Goal: Task Accomplishment & Management: Manage account settings

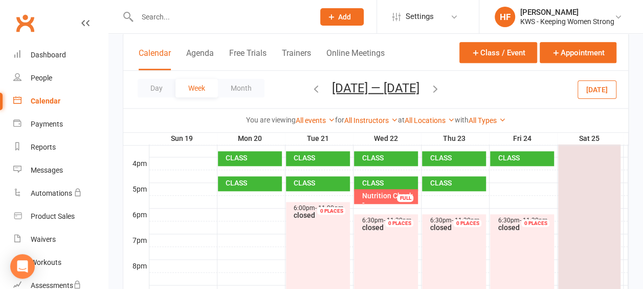
click at [312, 88] on icon "button" at bounding box center [316, 87] width 11 height 11
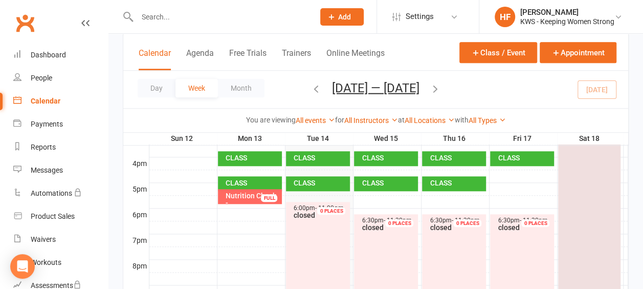
click at [599, 93] on div "Day Week Month [DATE] — [DATE] [DATE] Sun Mon Tue Wed Thu Fri Sat 28 29 30 01 0…" at bounding box center [375, 89] width 505 height 37
click at [601, 88] on div "Day Week Month [DATE] — [DATE] [DATE] Sun Mon Tue Wed Thu Fri Sat 28 29 30 01 0…" at bounding box center [375, 89] width 505 height 37
click at [159, 90] on button "Day" at bounding box center [157, 88] width 38 height 18
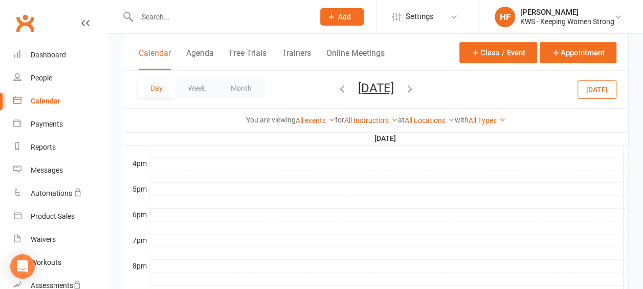
click at [416, 89] on icon "button" at bounding box center [409, 87] width 11 height 11
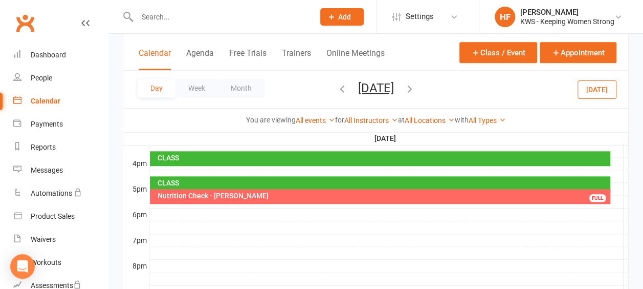
click at [416, 87] on icon "button" at bounding box center [409, 87] width 11 height 11
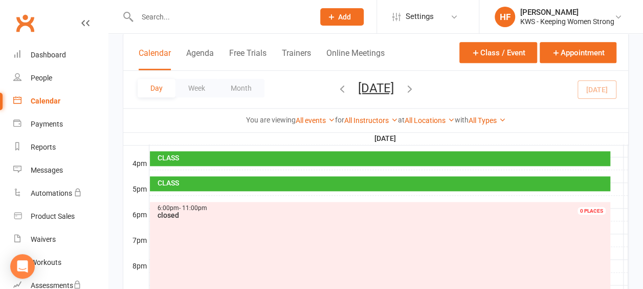
click at [416, 87] on icon "button" at bounding box center [409, 87] width 11 height 11
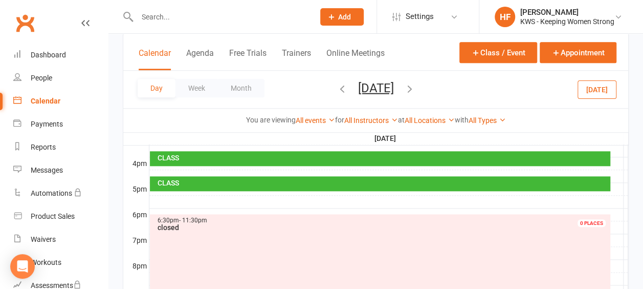
click at [416, 90] on icon "button" at bounding box center [409, 87] width 11 height 11
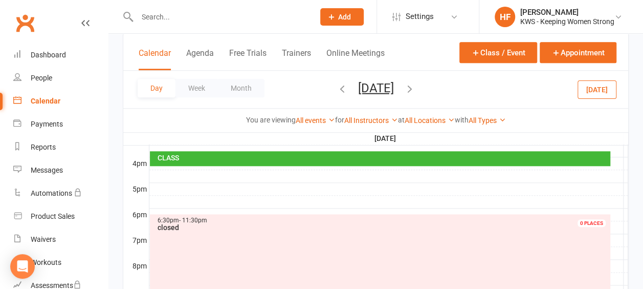
click at [416, 88] on icon "button" at bounding box center [409, 87] width 11 height 11
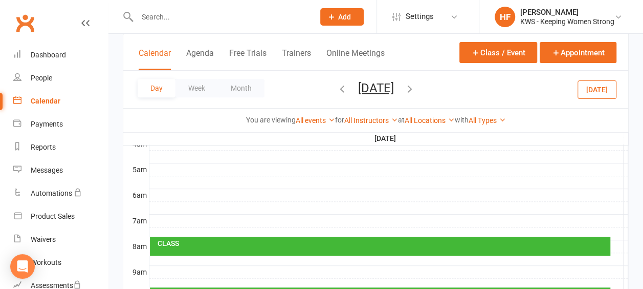
scroll to position [196, 0]
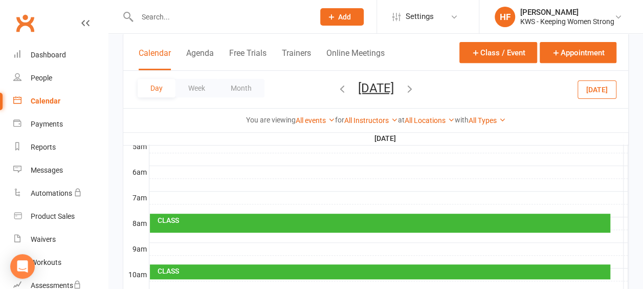
click at [164, 194] on div at bounding box center [388, 197] width 479 height 12
click at [176, 170] on button "Add Appointment" at bounding box center [169, 171] width 59 height 12
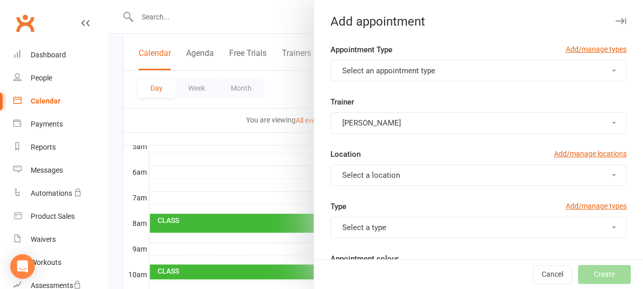
click at [598, 72] on button "Select an appointment type" at bounding box center [479, 70] width 296 height 21
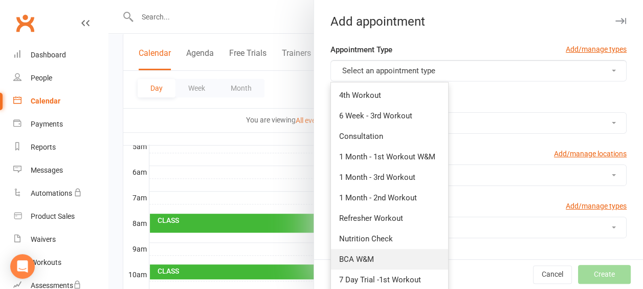
click at [358, 255] on span "BCA W&M" at bounding box center [356, 258] width 35 height 9
type input "7:10am"
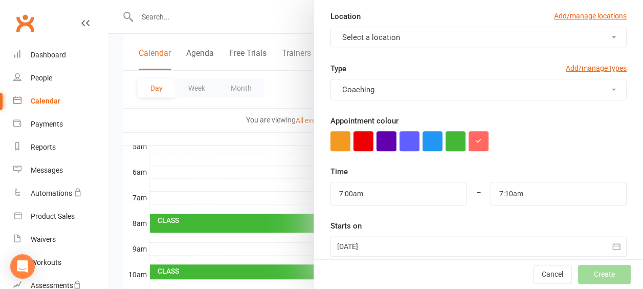
scroll to position [154, 0]
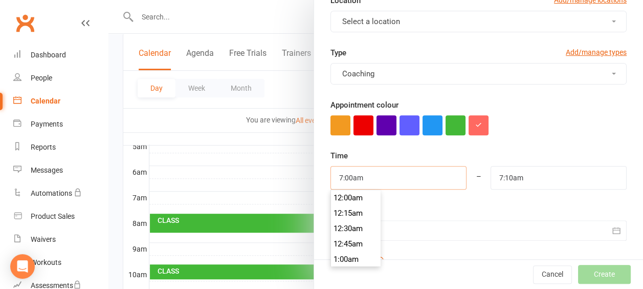
click at [444, 173] on input "7:00am" at bounding box center [399, 178] width 136 height 24
type input "7:30am"
click at [351, 242] on li "7:30am" at bounding box center [355, 243] width 49 height 15
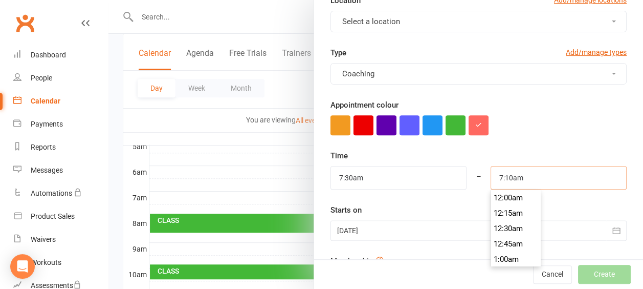
click at [520, 174] on input "7:10am" at bounding box center [559, 178] width 136 height 24
type input "7:45am"
click at [507, 243] on li "7:45am" at bounding box center [515, 243] width 49 height 15
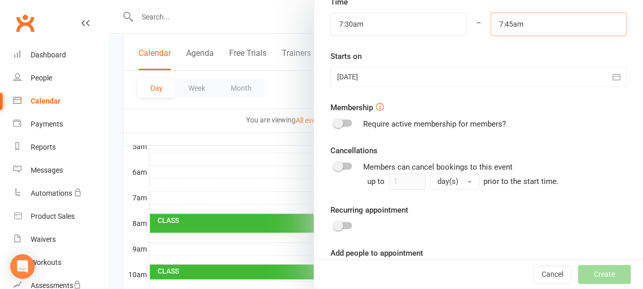
scroll to position [345, 0]
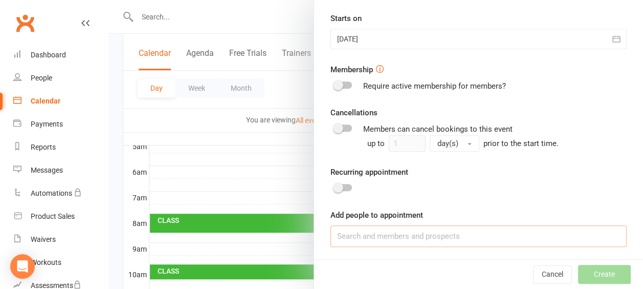
click at [337, 238] on input at bounding box center [479, 235] width 296 height 21
drag, startPoint x: 56, startPoint y: 56, endPoint x: 383, endPoint y: 32, distance: 327.8
click at [55, 56] on div "Dashboard" at bounding box center [48, 55] width 35 height 8
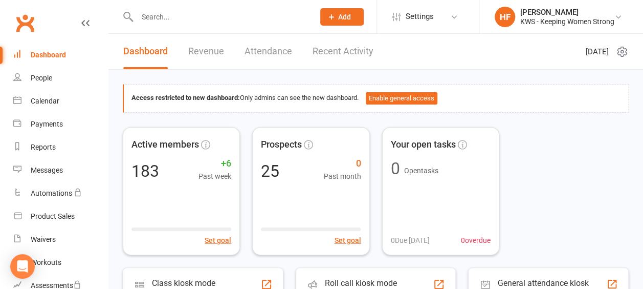
click at [338, 52] on link "Recent Activity" at bounding box center [343, 51] width 61 height 35
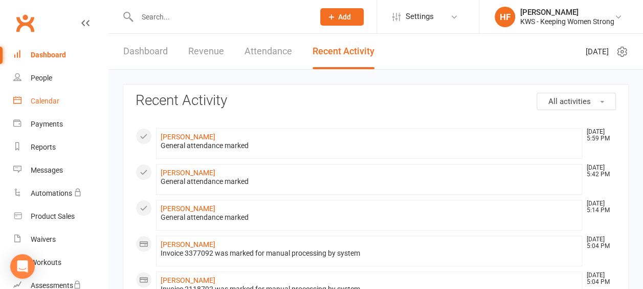
click at [54, 101] on div "Calendar" at bounding box center [45, 101] width 29 height 8
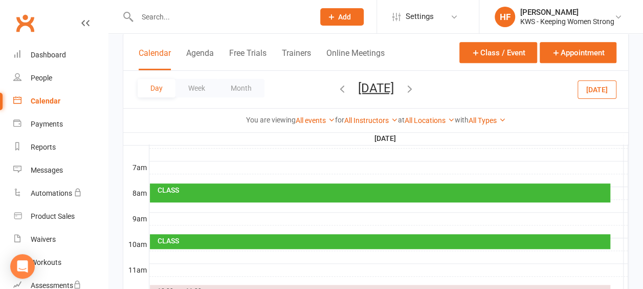
scroll to position [205, 0]
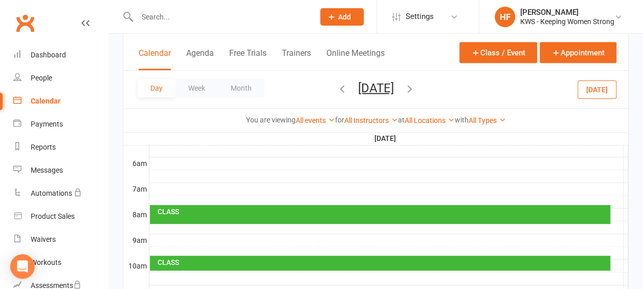
click at [168, 183] on div at bounding box center [388, 189] width 479 height 12
click at [185, 161] on button "Add Appointment" at bounding box center [173, 160] width 59 height 12
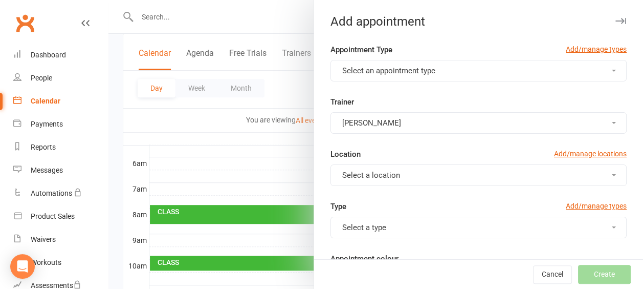
click at [600, 71] on button "Select an appointment type" at bounding box center [479, 70] width 296 height 21
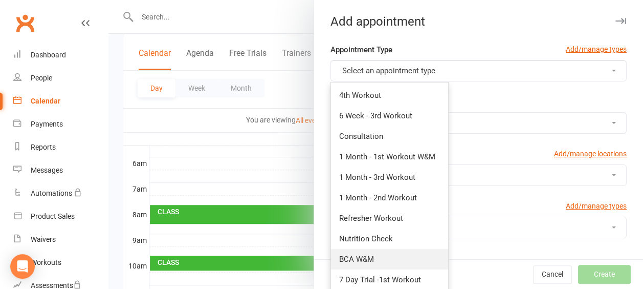
click at [365, 258] on span "BCA W&M" at bounding box center [356, 258] width 35 height 9
type input "7:10am"
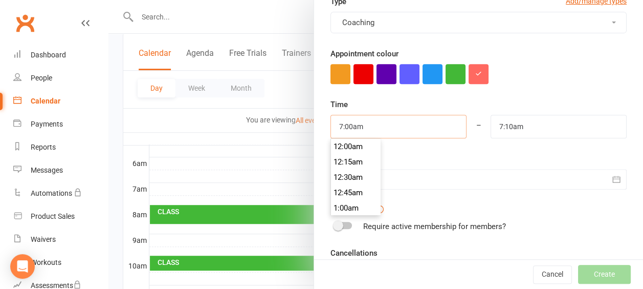
click at [439, 123] on input "7:00am" at bounding box center [399, 127] width 136 height 24
type input "7:30am"
click at [347, 191] on li "7:30am" at bounding box center [355, 192] width 49 height 15
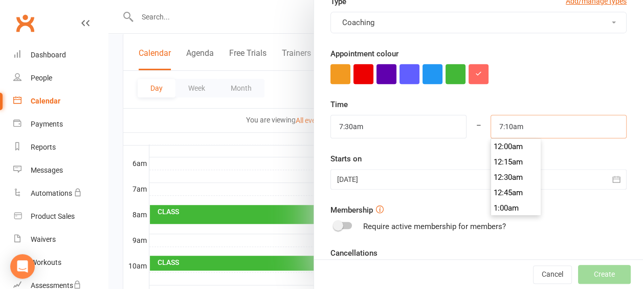
click at [529, 126] on input "7:10am" at bounding box center [559, 127] width 136 height 24
type input "8:00am"
click at [504, 204] on li "8:00am" at bounding box center [515, 207] width 49 height 15
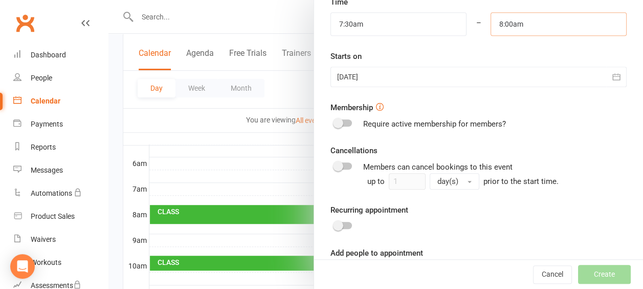
scroll to position [345, 0]
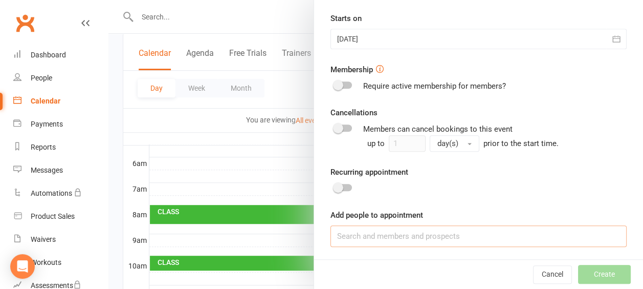
click at [375, 235] on input at bounding box center [479, 235] width 296 height 21
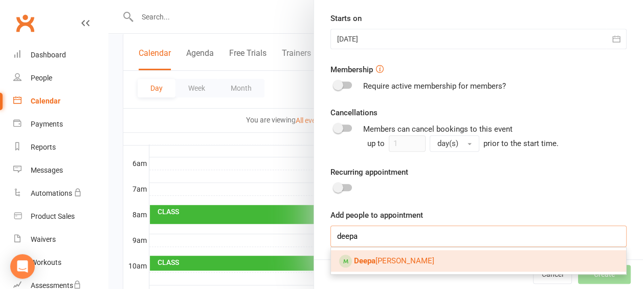
type input "deepa"
click at [419, 260] on link "[PERSON_NAME]" at bounding box center [478, 260] width 295 height 21
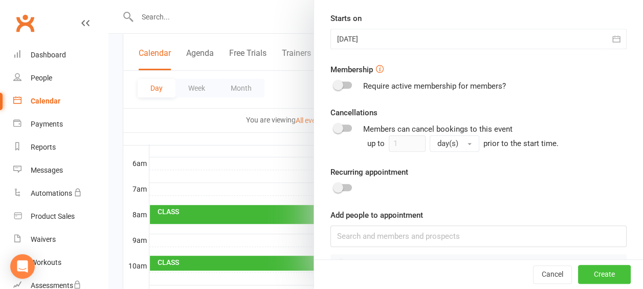
click at [592, 275] on button "Create" at bounding box center [604, 274] width 53 height 18
